Goal: Information Seeking & Learning: Learn about a topic

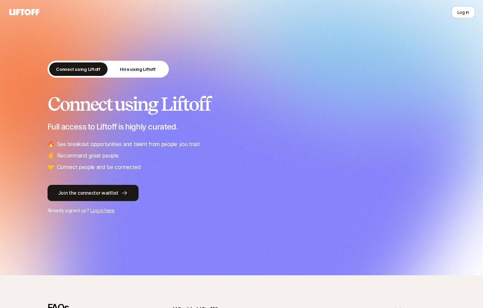
scroll to position [155, 0]
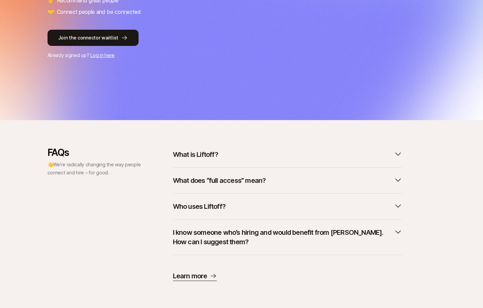
click at [200, 154] on p "What is Liftoff?" at bounding box center [195, 154] width 45 height 9
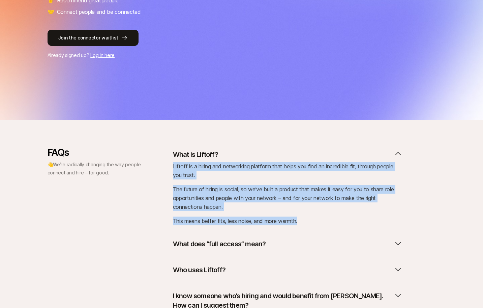
drag, startPoint x: 173, startPoint y: 166, endPoint x: 313, endPoint y: 219, distance: 149.5
click at [313, 219] on div "Liftoff is a hiring and networking platform that helps you find an incredible f…" at bounding box center [287, 193] width 229 height 63
copy div "Liftoff is a hiring and networking platform that helps you find an incredible f…"
click at [426, 172] on div "FAQs 👋 We’re radically changing the way people connect and hire – for good. Wha…" at bounding box center [241, 245] width 388 height 197
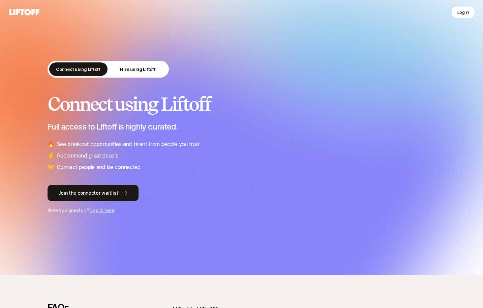
scroll to position [155, 0]
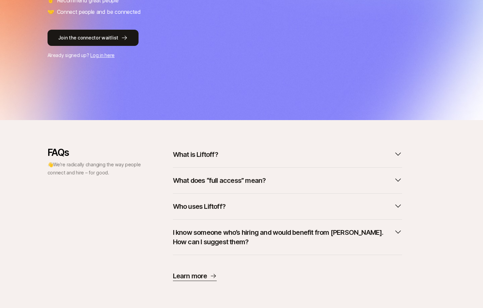
click at [207, 155] on p "What is Liftoff?" at bounding box center [195, 154] width 45 height 9
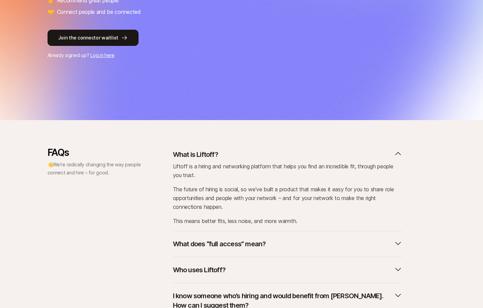
click at [220, 245] on p "What does “full access” mean?" at bounding box center [219, 243] width 93 height 9
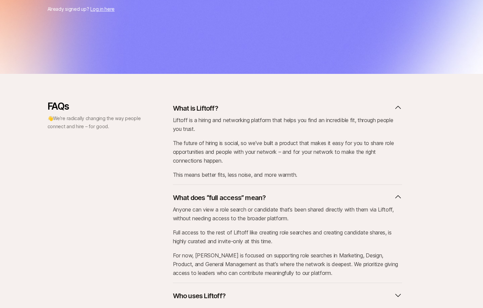
scroll to position [290, 0]
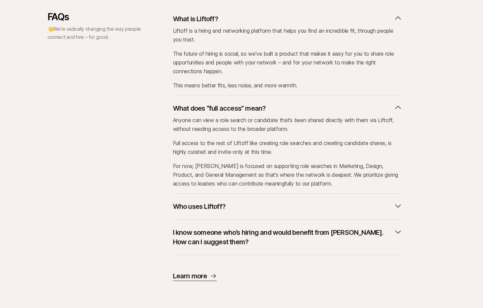
click at [212, 207] on p "Who uses Liftoff?" at bounding box center [199, 205] width 53 height 9
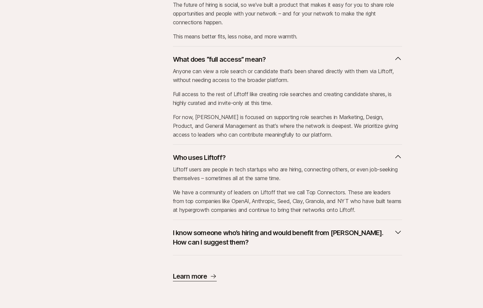
scroll to position [340, 0]
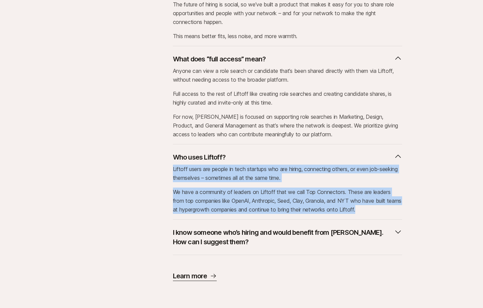
drag, startPoint x: 173, startPoint y: 169, endPoint x: 386, endPoint y: 215, distance: 217.4
click at [386, 215] on div "Who uses Liftoff? Liftoff users are people in tech startups who are hiring, con…" at bounding box center [287, 181] width 229 height 75
copy div "Liftoff users are people in tech startups who are hiring, connecting others, or…"
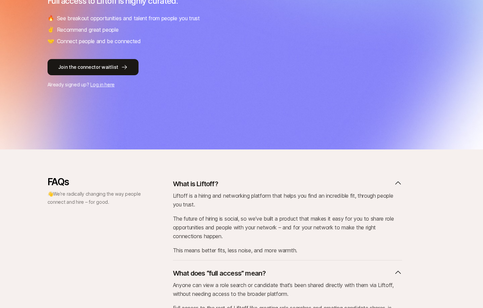
scroll to position [0, 0]
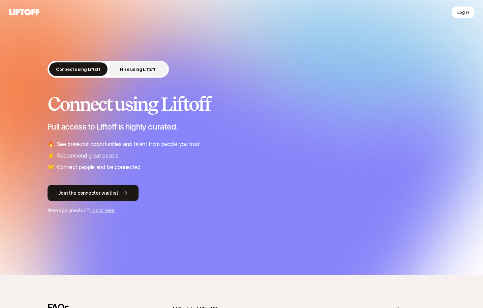
click at [132, 74] on button "Hire using Liftoff" at bounding box center [138, 68] width 58 height 13
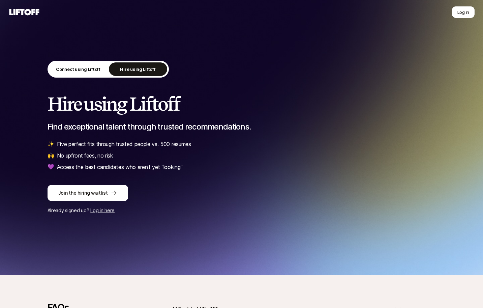
scroll to position [120, 0]
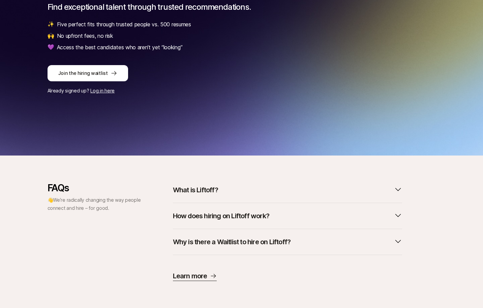
click at [246, 216] on p "How does hiring on Liftoff work?" at bounding box center [221, 215] width 96 height 9
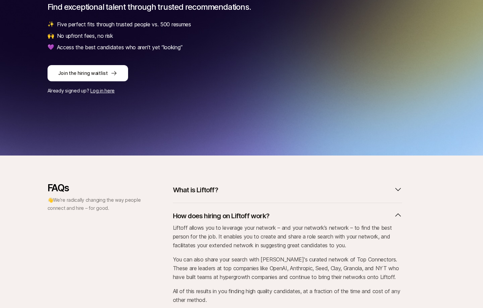
click at [230, 214] on p "How does hiring on Liftoff work?" at bounding box center [221, 215] width 96 height 9
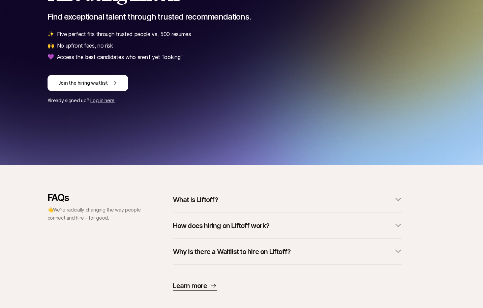
scroll to position [0, 0]
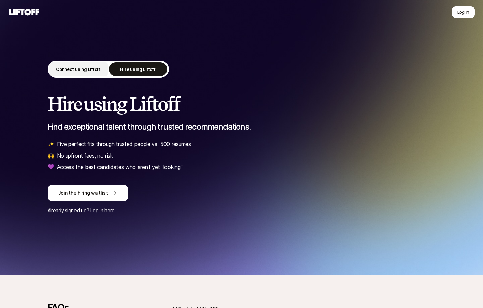
click at [71, 66] on p "Connect using Liftoff" at bounding box center [78, 69] width 44 height 7
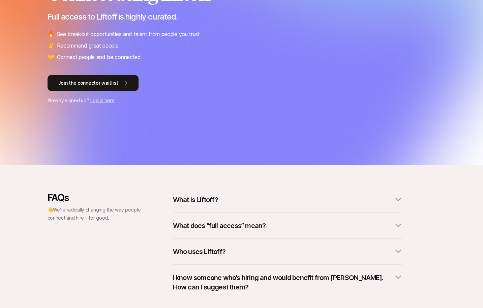
scroll to position [155, 0]
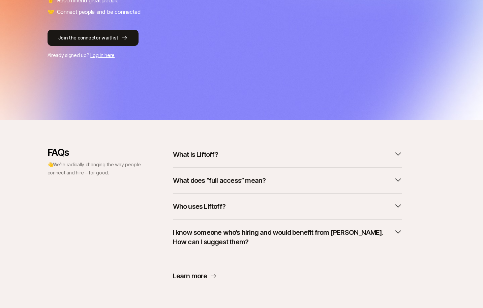
click at [190, 278] on p "Learn more" at bounding box center [190, 275] width 34 height 9
click at [222, 183] on p "What does “full access” mean?" at bounding box center [219, 180] width 93 height 9
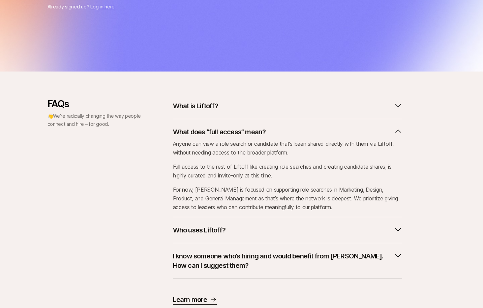
scroll to position [203, 0]
click at [229, 155] on p "Anyone can view a role search or candidate that’s been shared directly with the…" at bounding box center [287, 148] width 229 height 18
click at [195, 227] on p "Who uses Liftoff?" at bounding box center [199, 229] width 53 height 9
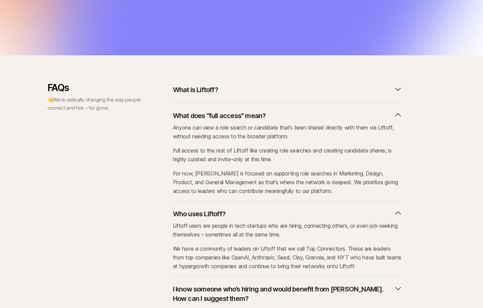
scroll to position [256, 0]
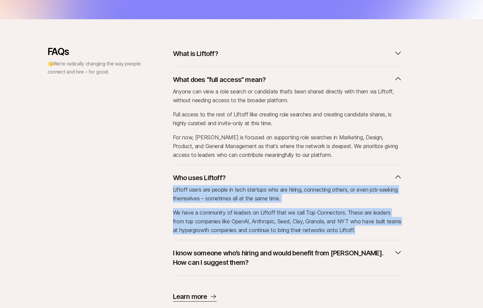
drag, startPoint x: 172, startPoint y: 187, endPoint x: 392, endPoint y: 229, distance: 224.0
click at [392, 229] on div "Liftoff users are people in tech startups who are hiring, connecting others, or…" at bounding box center [287, 209] width 229 height 49
copy div "Liftoff users are people in tech startups who are hiring, connecting others, or…"
click at [209, 261] on p "I know someone who’s hiring and would benefit from [PERSON_NAME]. How can I sug…" at bounding box center [282, 257] width 218 height 19
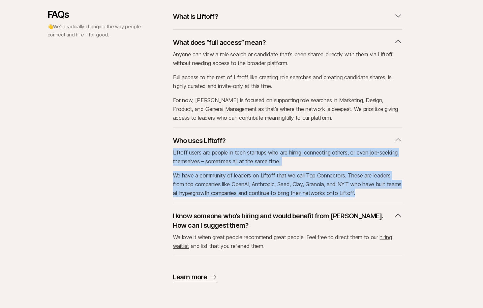
scroll to position [294, 0]
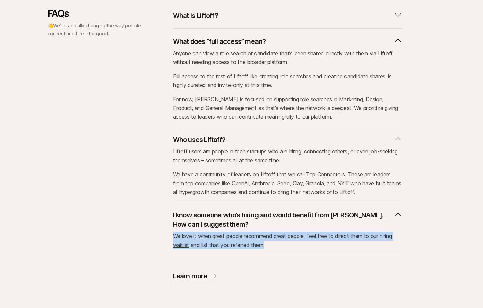
drag, startPoint x: 270, startPoint y: 247, endPoint x: 173, endPoint y: 237, distance: 97.4
click at [173, 237] on p "We love it when great people recommend great people. Feel free to direct them t…" at bounding box center [287, 240] width 229 height 18
copy span "We love it when great people recommend great people. Feel free to direct them t…"
click at [214, 216] on p "I know someone who’s hiring and would benefit from [PERSON_NAME]. How can I sug…" at bounding box center [282, 219] width 218 height 19
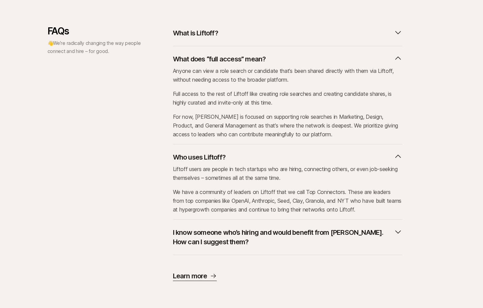
scroll to position [276, 0]
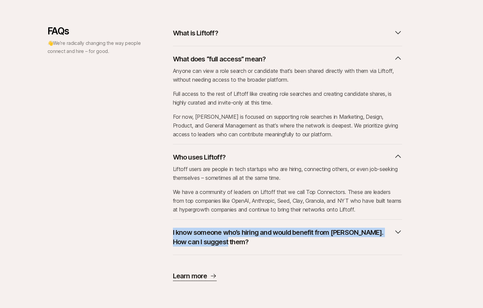
drag, startPoint x: 161, startPoint y: 228, endPoint x: 220, endPoint y: 241, distance: 60.1
click at [220, 241] on div "FAQs 👋 We’re radically changing the way people connect and hire – for good. Wha…" at bounding box center [241, 153] width 388 height 255
copy p "I know someone who’s hiring and would benefit from [PERSON_NAME]. How can I sug…"
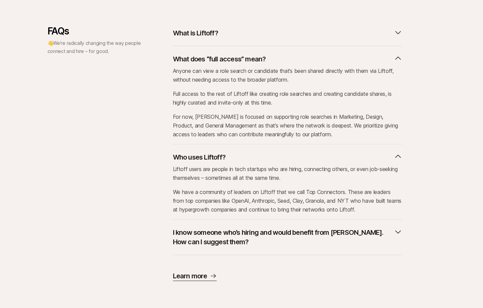
click at [453, 175] on div "FAQs 👋 We’re radically changing the way people connect and hire – for good. Wha…" at bounding box center [241, 153] width 483 height 255
click at [394, 155] on icon "button" at bounding box center [398, 156] width 8 height 8
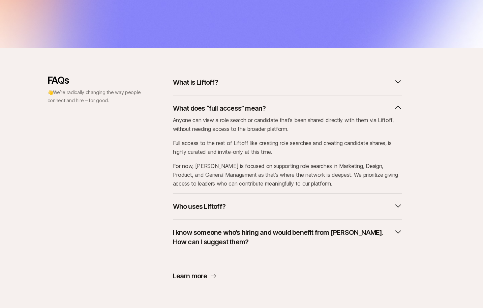
click at [398, 107] on icon "button" at bounding box center [398, 107] width 8 height 8
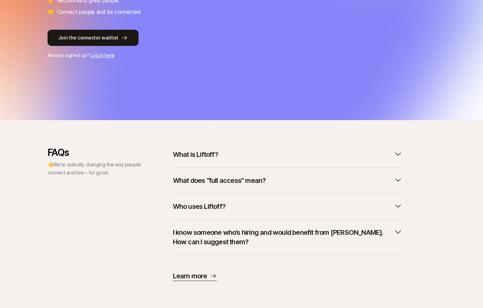
scroll to position [155, 0]
click at [446, 170] on div "FAQs 👋 We’re radically changing the way people connect and hire – for good. Wha…" at bounding box center [241, 214] width 483 height 134
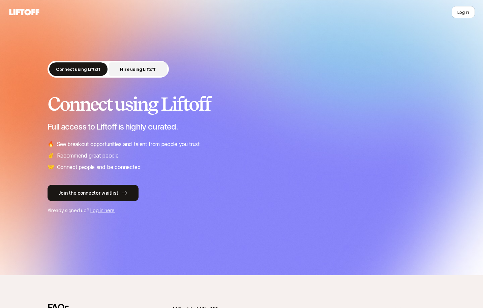
click at [131, 68] on p "Hire using Liftoff" at bounding box center [137, 69] width 35 height 7
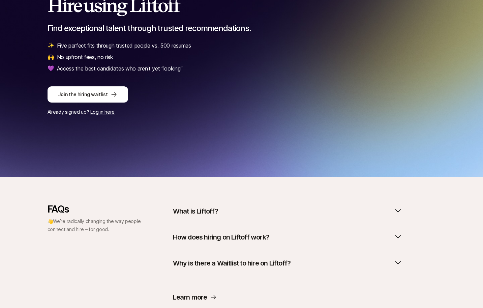
scroll to position [120, 0]
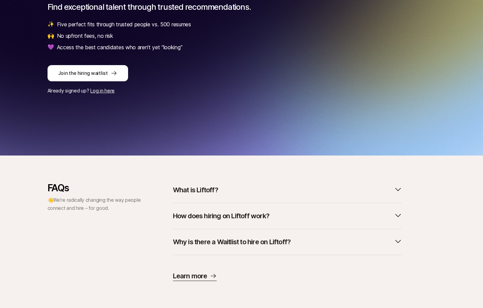
click at [450, 282] on div "FAQs 👋 We’re radically changing the way people connect and hire – for good. Wha…" at bounding box center [241, 231] width 483 height 152
click at [449, 297] on div "FAQs 👋 We’re radically changing the way people connect and hire – for good. Wha…" at bounding box center [241, 231] width 483 height 152
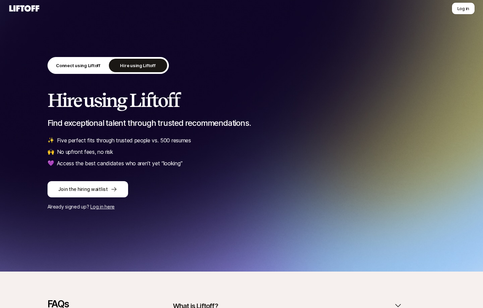
scroll to position [0, 0]
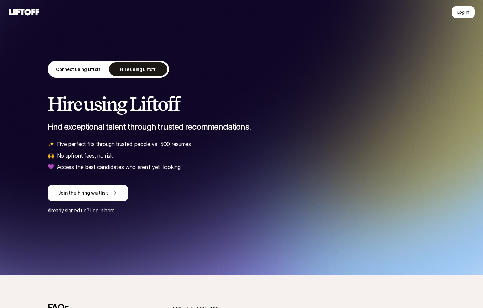
click at [65, 61] on div "Connect using Liftoff Hire using Liftoff" at bounding box center [107, 69] width 121 height 17
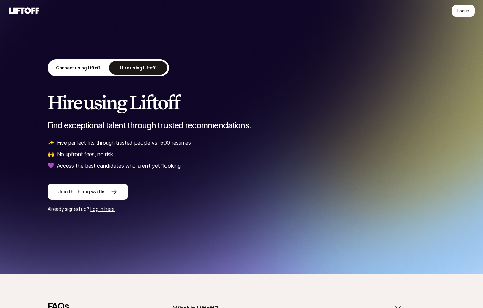
drag, startPoint x: 47, startPoint y: 60, endPoint x: 68, endPoint y: 69, distance: 23.1
click at [47, 60] on div "Connect using Liftoff Hire using Liftoff" at bounding box center [241, 69] width 388 height 20
click at [74, 70] on p "Connect using Liftoff" at bounding box center [78, 67] width 44 height 7
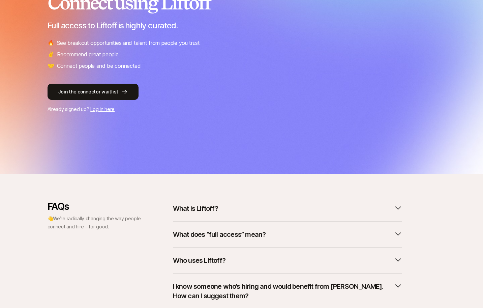
scroll to position [155, 0]
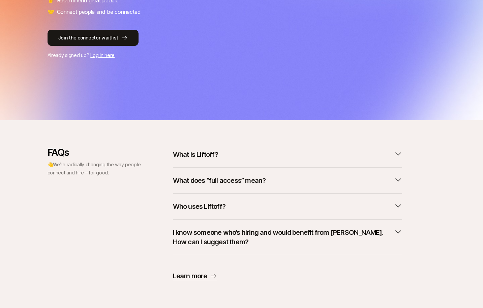
click at [442, 209] on div "FAQs 👋 We’re radically changing the way people connect and hire – for good. Wha…" at bounding box center [241, 214] width 483 height 134
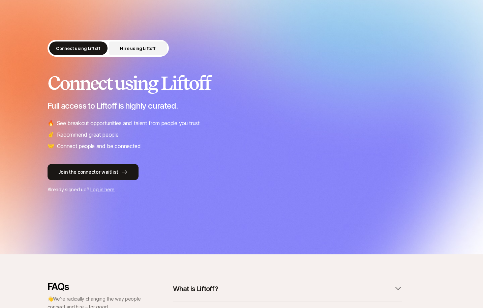
scroll to position [0, 0]
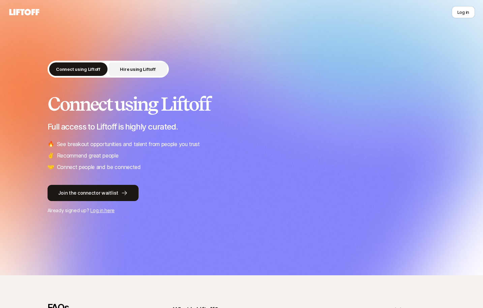
click at [132, 70] on p "Hire using Liftoff" at bounding box center [137, 69] width 35 height 7
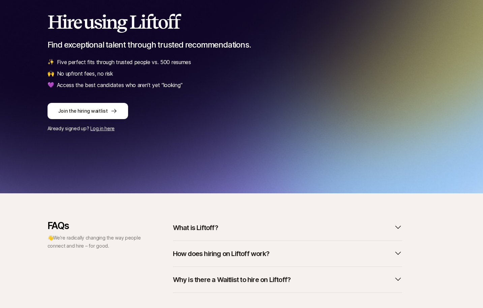
scroll to position [120, 0]
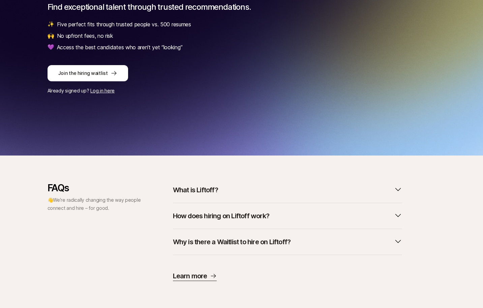
click at [463, 242] on div "FAQs 👋 We’re radically changing the way people connect and hire – for good. Wha…" at bounding box center [241, 231] width 483 height 98
click at [201, 179] on div "FAQs 👋 We’re radically changing the way people connect and hire – for good. Wha…" at bounding box center [241, 231] width 483 height 152
click at [200, 190] on p "What is Liftoff?" at bounding box center [195, 189] width 45 height 9
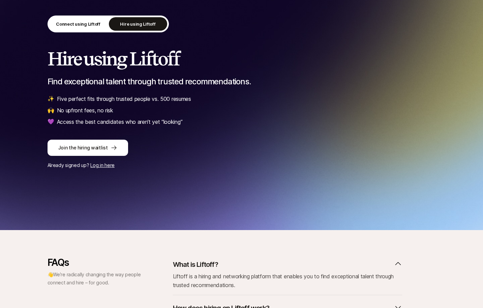
scroll to position [0, 0]
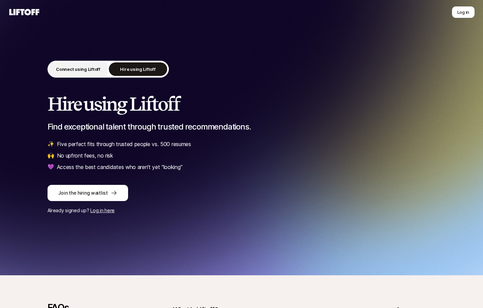
click at [81, 70] on p "Connect using Liftoff" at bounding box center [78, 69] width 44 height 7
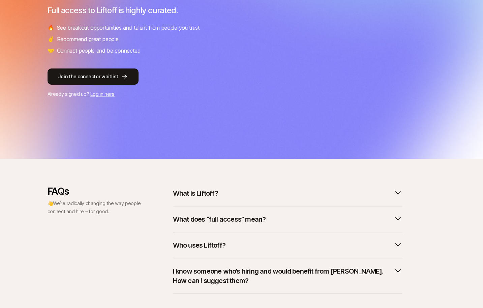
scroll to position [155, 0]
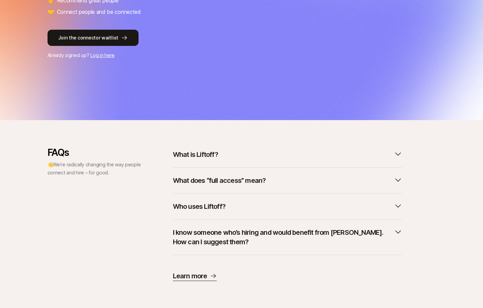
click at [201, 148] on button "What is Liftoff?" at bounding box center [287, 154] width 229 height 15
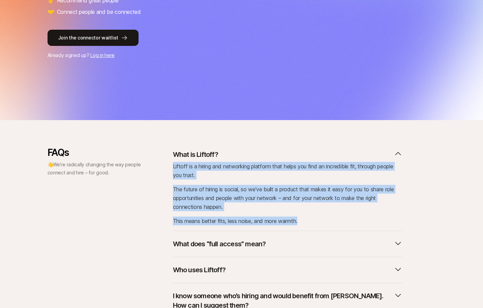
drag, startPoint x: 173, startPoint y: 166, endPoint x: 330, endPoint y: 219, distance: 166.0
click at [330, 219] on div "Liftoff is a hiring and networking platform that helps you find an incredible f…" at bounding box center [287, 193] width 229 height 63
copy div "Liftoff is a hiring and networking platform that helps you find an incredible f…"
click at [214, 271] on p "Who uses Liftoff?" at bounding box center [199, 269] width 53 height 9
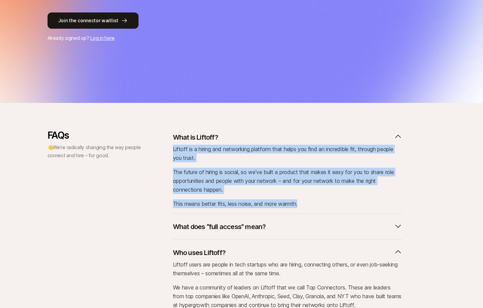
scroll to position [262, 0]
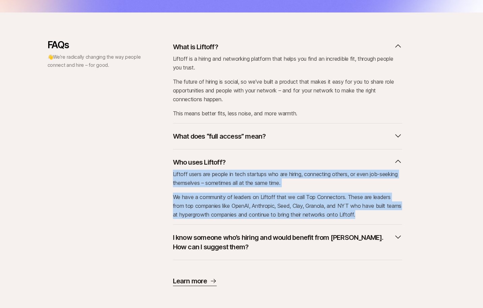
drag, startPoint x: 173, startPoint y: 174, endPoint x: 401, endPoint y: 213, distance: 230.7
click at [401, 213] on div "Liftoff users are people in tech startups who are hiring, connecting others, or…" at bounding box center [287, 193] width 229 height 49
copy div "Liftoff users are people in tech startups who are hiring, connecting others, or…"
click at [225, 207] on p "We have a community of leaders on Liftoff that we call Top Connectors. These ar…" at bounding box center [287, 205] width 229 height 26
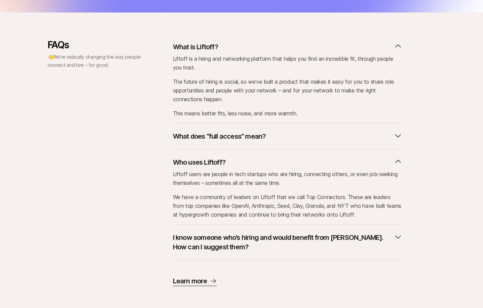
click at [199, 242] on p "I know someone who’s hiring and would benefit from [PERSON_NAME]. How can I sug…" at bounding box center [282, 241] width 218 height 19
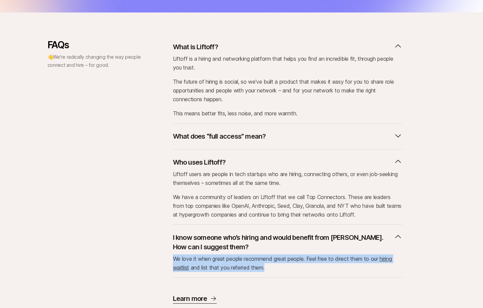
drag, startPoint x: 174, startPoint y: 258, endPoint x: 274, endPoint y: 268, distance: 100.3
click at [274, 268] on p "We love it when great people recommend great people. Feel free to direct them t…" at bounding box center [287, 263] width 229 height 18
copy span "We love it when great people recommend great people. Feel free to direct them t…"
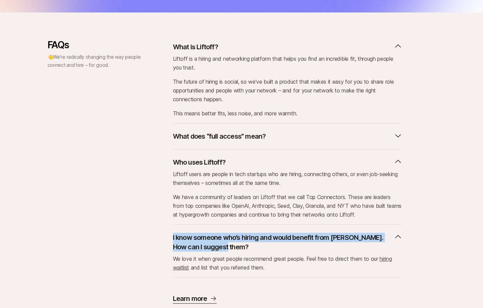
drag, startPoint x: 168, startPoint y: 236, endPoint x: 230, endPoint y: 245, distance: 62.4
click at [230, 245] on div "FAQs 👋 We’re radically changing the way people connect and hire – for good. Wha…" at bounding box center [241, 171] width 388 height 264
copy p "I know someone who’s hiring and would benefit from [PERSON_NAME]. How can I sug…"
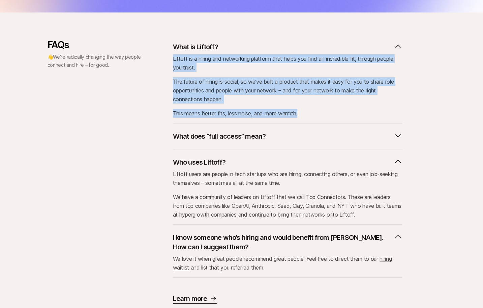
drag, startPoint x: 180, startPoint y: 60, endPoint x: 334, endPoint y: 113, distance: 163.5
click at [334, 113] on div "FAQs 👋 We’re radically changing the way people connect and hire – for good. Wha…" at bounding box center [241, 171] width 388 height 264
copy div "Liftoff is a hiring and networking platform that helps you find an incredible f…"
drag, startPoint x: 258, startPoint y: 135, endPoint x: 392, endPoint y: 134, distance: 133.4
click at [392, 134] on button "What does “full access” mean?" at bounding box center [287, 136] width 229 height 15
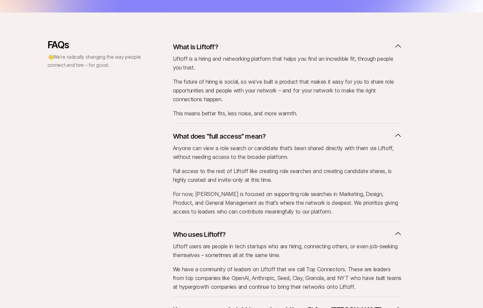
click at [210, 158] on p "Anyone can view a role search or candidate that’s been shared directly with the…" at bounding box center [287, 153] width 229 height 18
click at [203, 139] on p "What does “full access” mean?" at bounding box center [219, 135] width 93 height 9
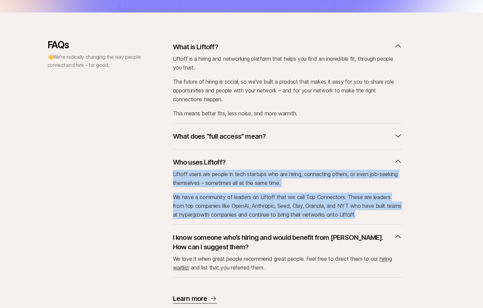
drag, startPoint x: 173, startPoint y: 174, endPoint x: 383, endPoint y: 212, distance: 213.2
click at [383, 212] on div "Liftoff users are people in tech startups who are hiring, connecting others, or…" at bounding box center [287, 193] width 229 height 49
copy div "Liftoff users are people in tech startups who are hiring, connecting others, or…"
click at [209, 238] on p "I know someone who’s hiring and would benefit from [PERSON_NAME]. How can I sug…" at bounding box center [282, 241] width 218 height 19
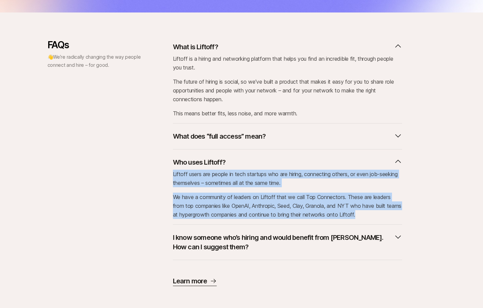
click at [217, 238] on p "I know someone who’s hiring and would benefit from [PERSON_NAME]. How can I sug…" at bounding box center [282, 241] width 218 height 19
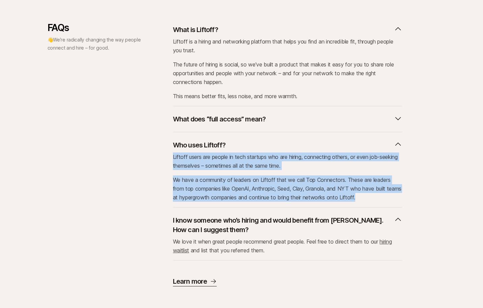
scroll to position [285, 0]
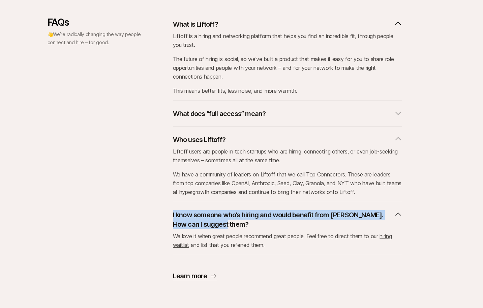
drag, startPoint x: 170, startPoint y: 213, endPoint x: 229, endPoint y: 224, distance: 60.0
click at [229, 224] on div "FAQs 👋 We’re radically changing the way people connect and hire – for good. Wha…" at bounding box center [241, 149] width 388 height 264
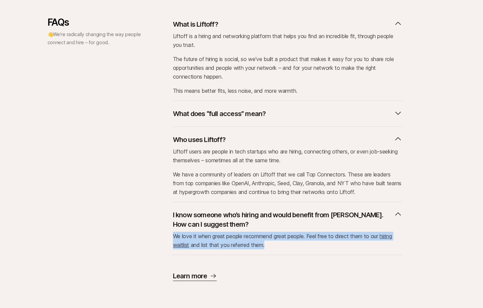
drag, startPoint x: 296, startPoint y: 249, endPoint x: 170, endPoint y: 235, distance: 126.8
click at [170, 235] on div "FAQs 👋 We’re radically changing the way people connect and hire – for good. Wha…" at bounding box center [241, 149] width 388 height 264
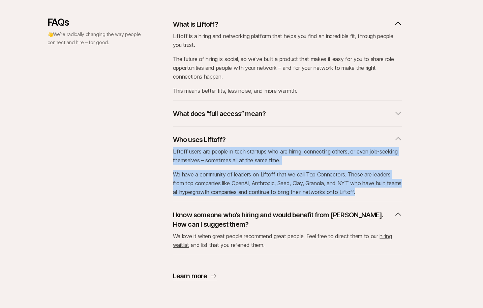
drag, startPoint x: 184, startPoint y: 152, endPoint x: 390, endPoint y: 190, distance: 209.4
click at [390, 190] on div "Liftoff users are people in tech startups who are hiring, connecting others, or…" at bounding box center [287, 171] width 229 height 49
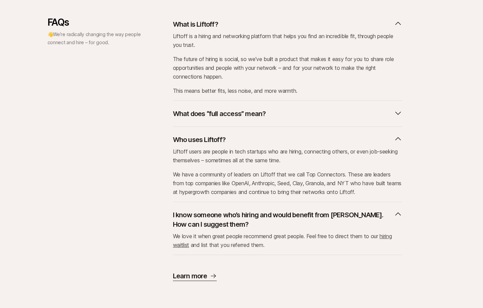
click at [200, 49] on p "Liftoff is a hiring and networking platform that helps you find an incredible f…" at bounding box center [287, 41] width 229 height 18
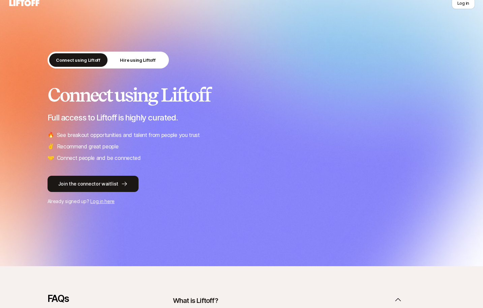
scroll to position [0, 0]
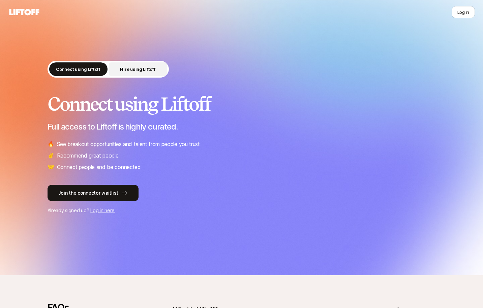
click at [137, 72] on p "Hire using Liftoff" at bounding box center [137, 69] width 35 height 7
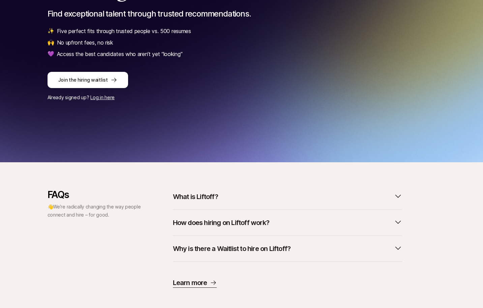
scroll to position [120, 0]
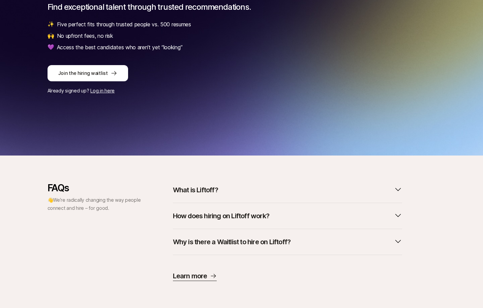
click at [194, 183] on button "What is Liftoff?" at bounding box center [287, 189] width 229 height 15
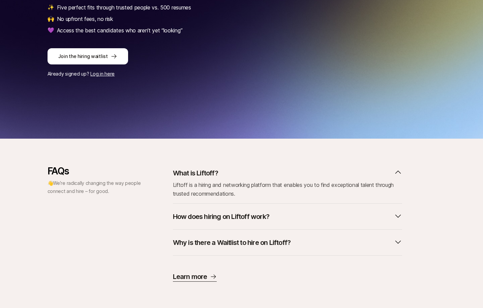
scroll to position [137, 0]
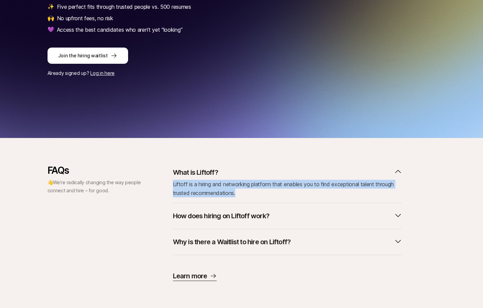
drag, startPoint x: 221, startPoint y: 191, endPoint x: 173, endPoint y: 184, distance: 48.4
click at [173, 184] on div "Liftoff is a hiring and networking platform that enables you to find exceptiona…" at bounding box center [287, 189] width 229 height 18
click at [216, 218] on p "How does hiring on Liftoff work?" at bounding box center [221, 215] width 96 height 9
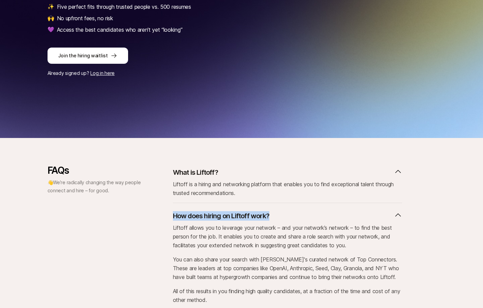
drag, startPoint x: 164, startPoint y: 216, endPoint x: 270, endPoint y: 216, distance: 105.8
click at [270, 216] on div "FAQs 👋 We’re radically changing the way people connect and hire – for good. Wha…" at bounding box center [241, 263] width 388 height 197
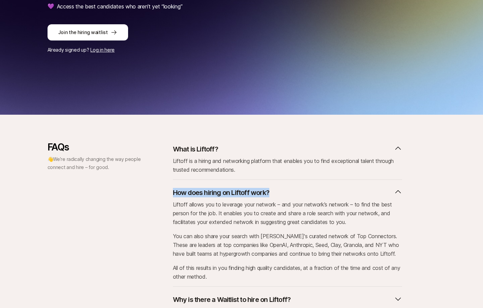
scroll to position [198, 0]
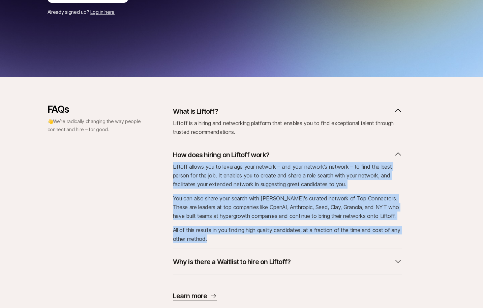
drag, startPoint x: 173, startPoint y: 165, endPoint x: 266, endPoint y: 240, distance: 119.3
click at [266, 240] on div "Liftoff allows you to leverage your network – and your network’s network – to f…" at bounding box center [287, 202] width 229 height 81
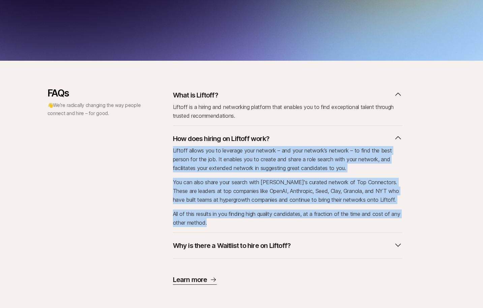
scroll to position [218, 0]
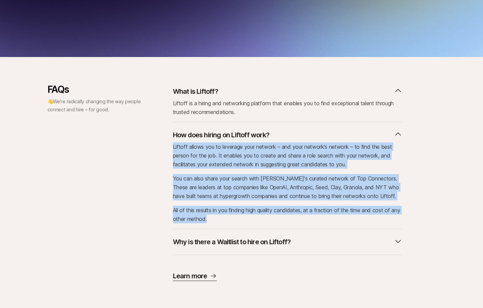
click at [200, 242] on p "Why is there a Waitlist to hire on Liftoff?" at bounding box center [232, 241] width 118 height 9
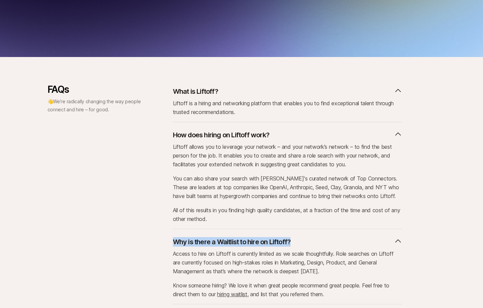
drag, startPoint x: 165, startPoint y: 240, endPoint x: 299, endPoint y: 241, distance: 133.7
click at [299, 241] on div "FAQs 👋 We’re radically changing the way people connect and hire – for good. Wha…" at bounding box center [241, 207] width 388 height 246
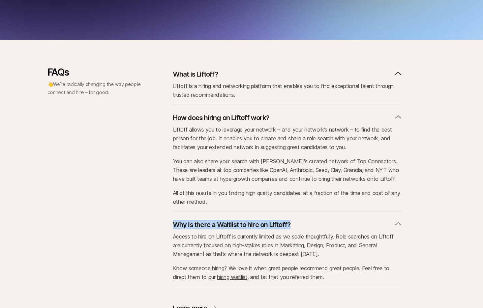
scroll to position [267, 0]
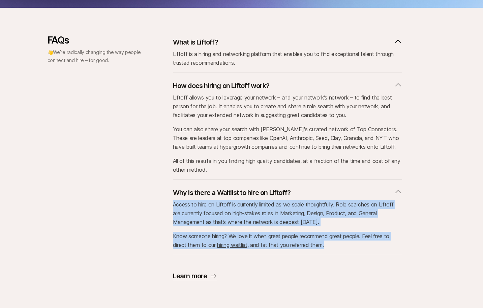
drag, startPoint x: 173, startPoint y: 204, endPoint x: 356, endPoint y: 245, distance: 187.6
click at [356, 245] on div "Access to hire on Liftoff is currently limited as we scale thoughtfully. Role s…" at bounding box center [287, 224] width 229 height 49
